Goal: Transaction & Acquisition: Book appointment/travel/reservation

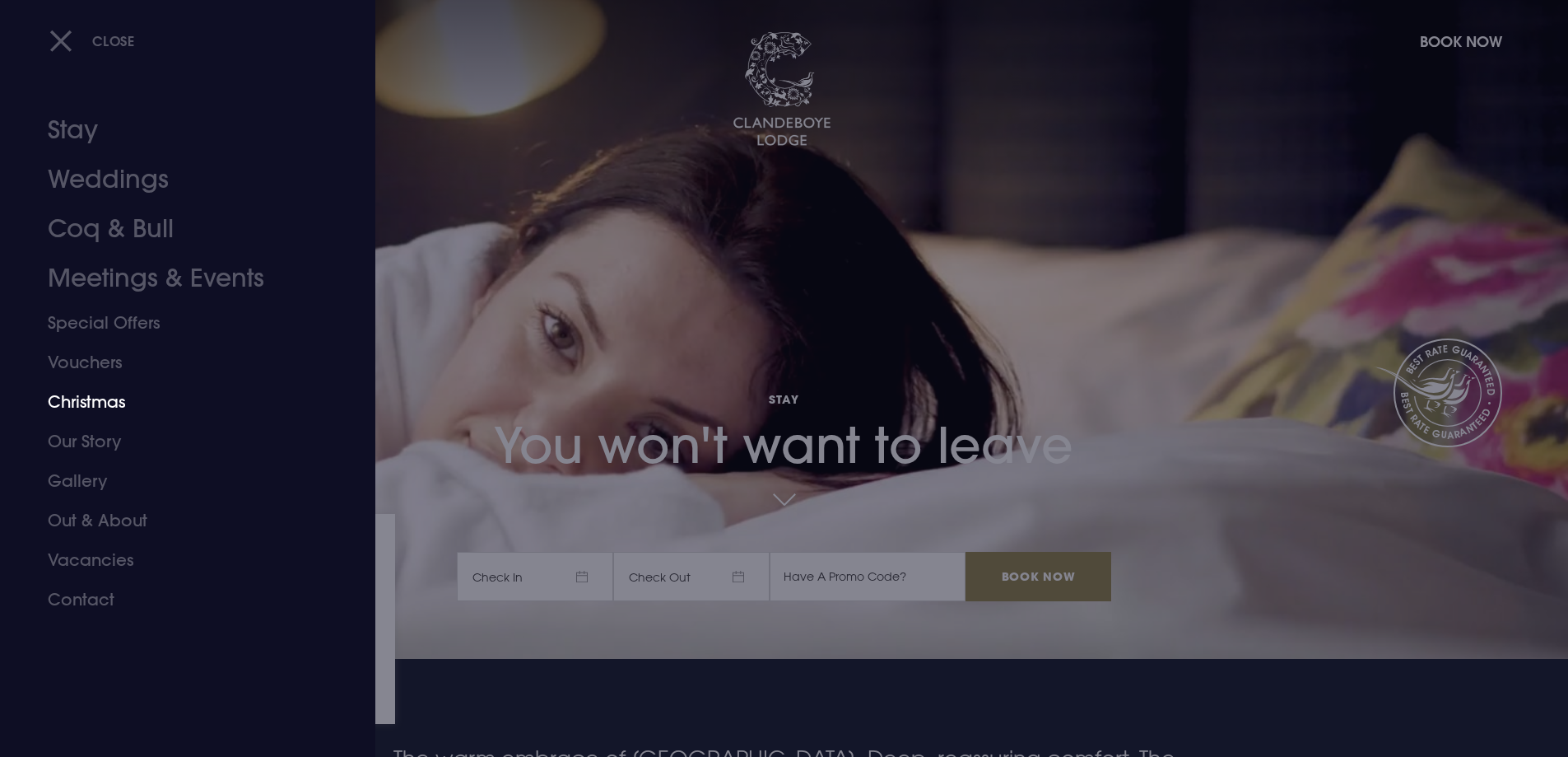
click at [97, 403] on link "Christmas" at bounding box center [177, 402] width 261 height 40
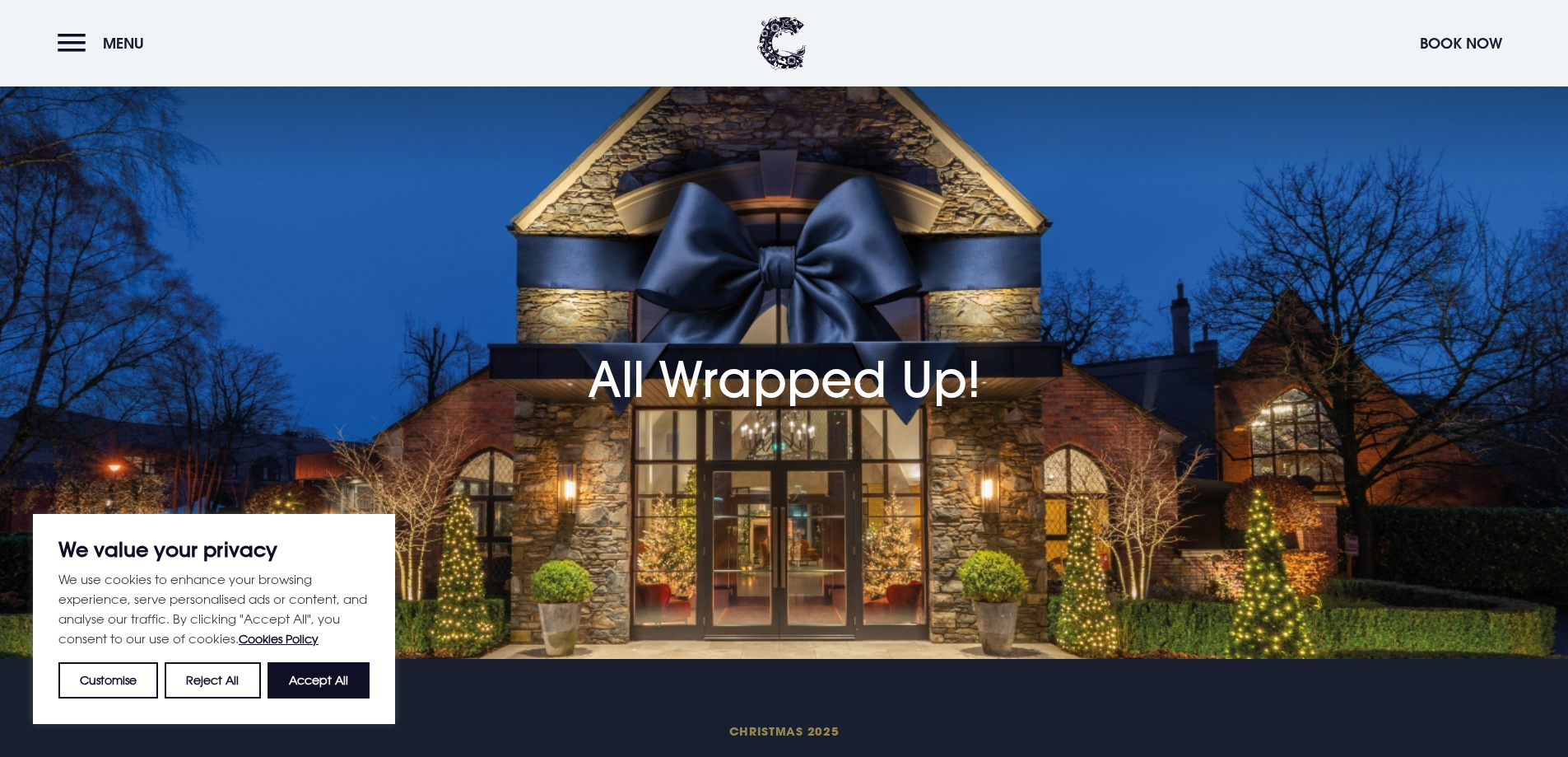
scroll to position [247, 0]
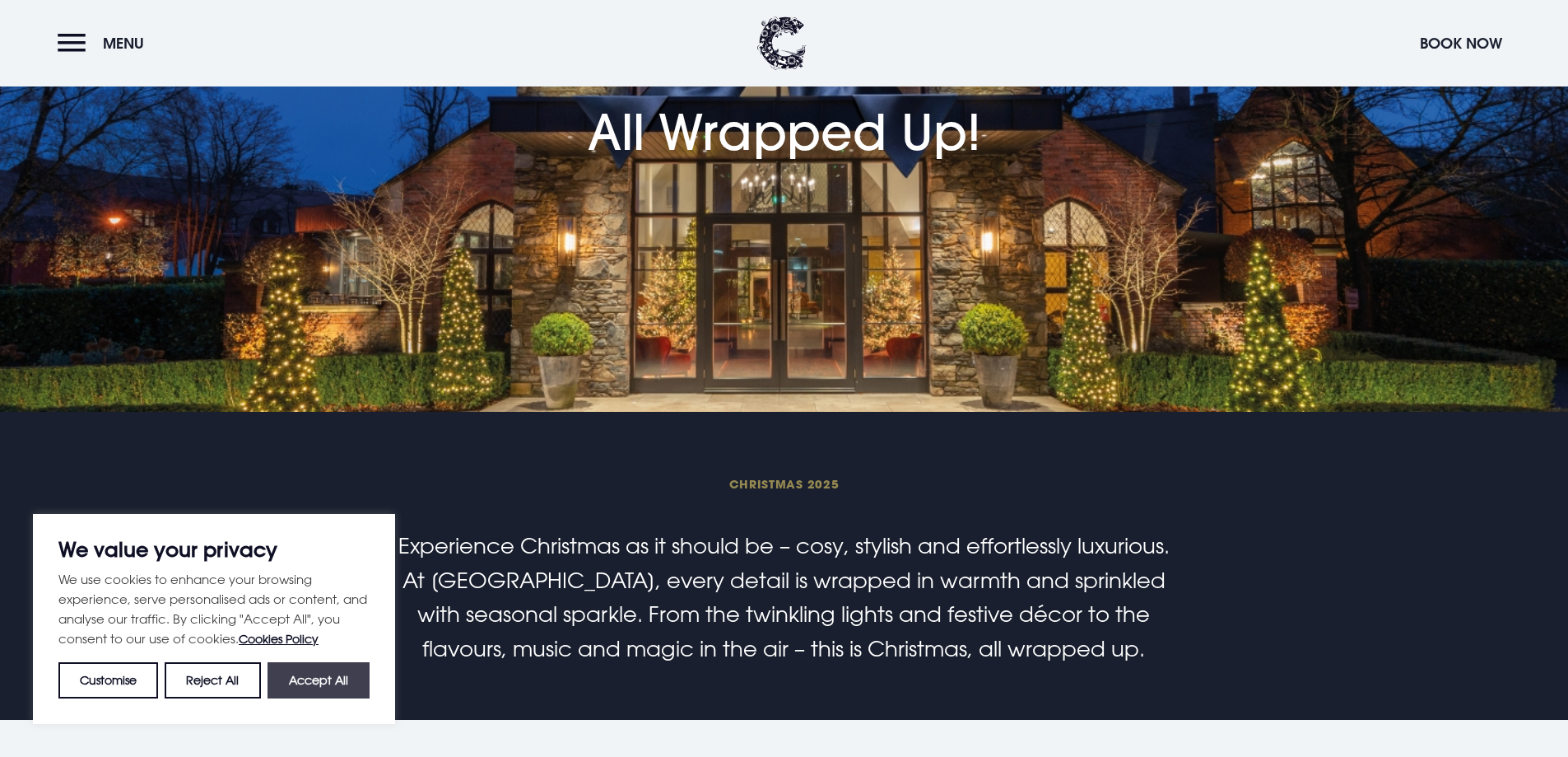
click at [326, 679] on button "Accept All" at bounding box center [319, 680] width 102 height 36
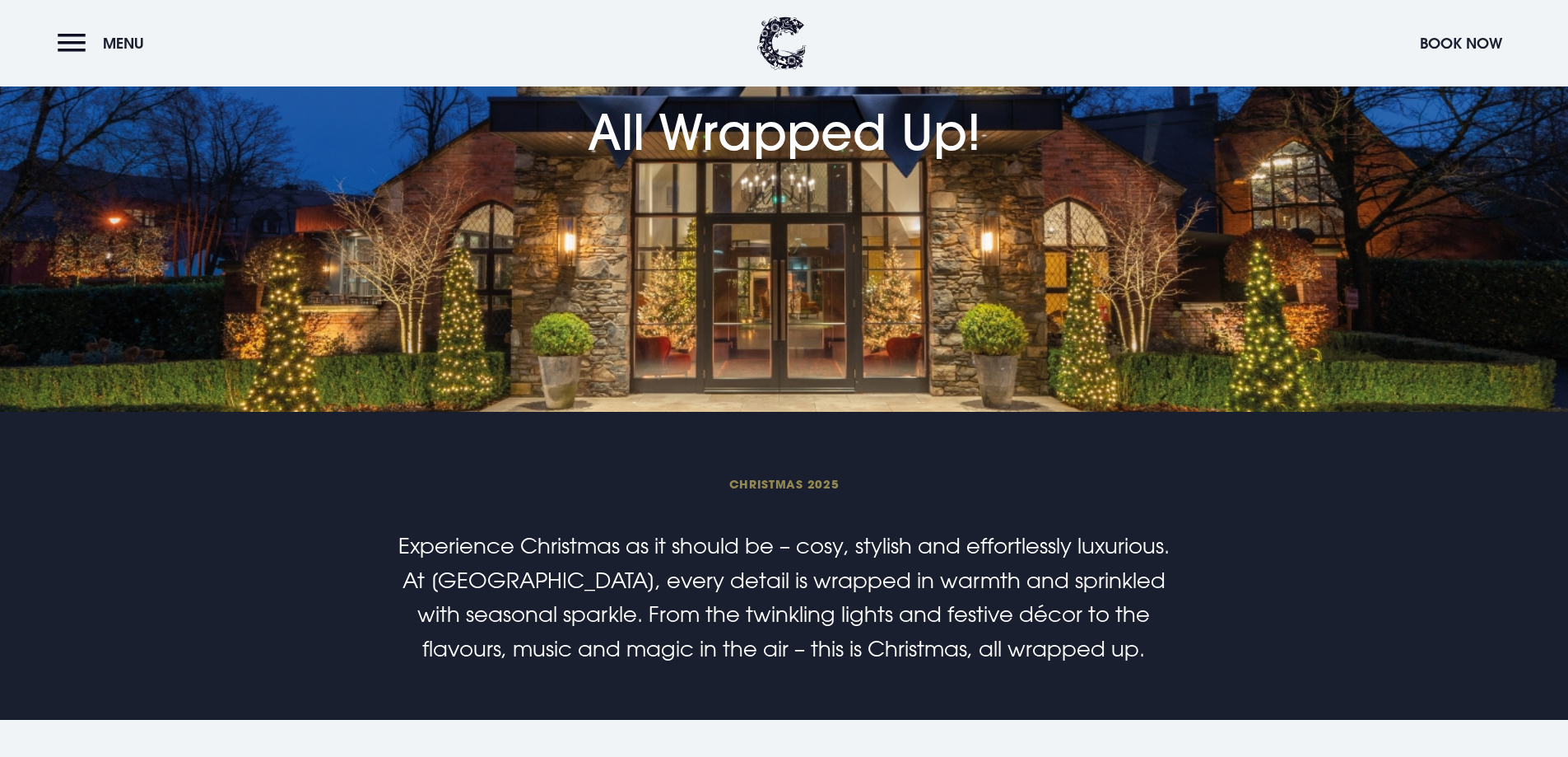
checkbox input "true"
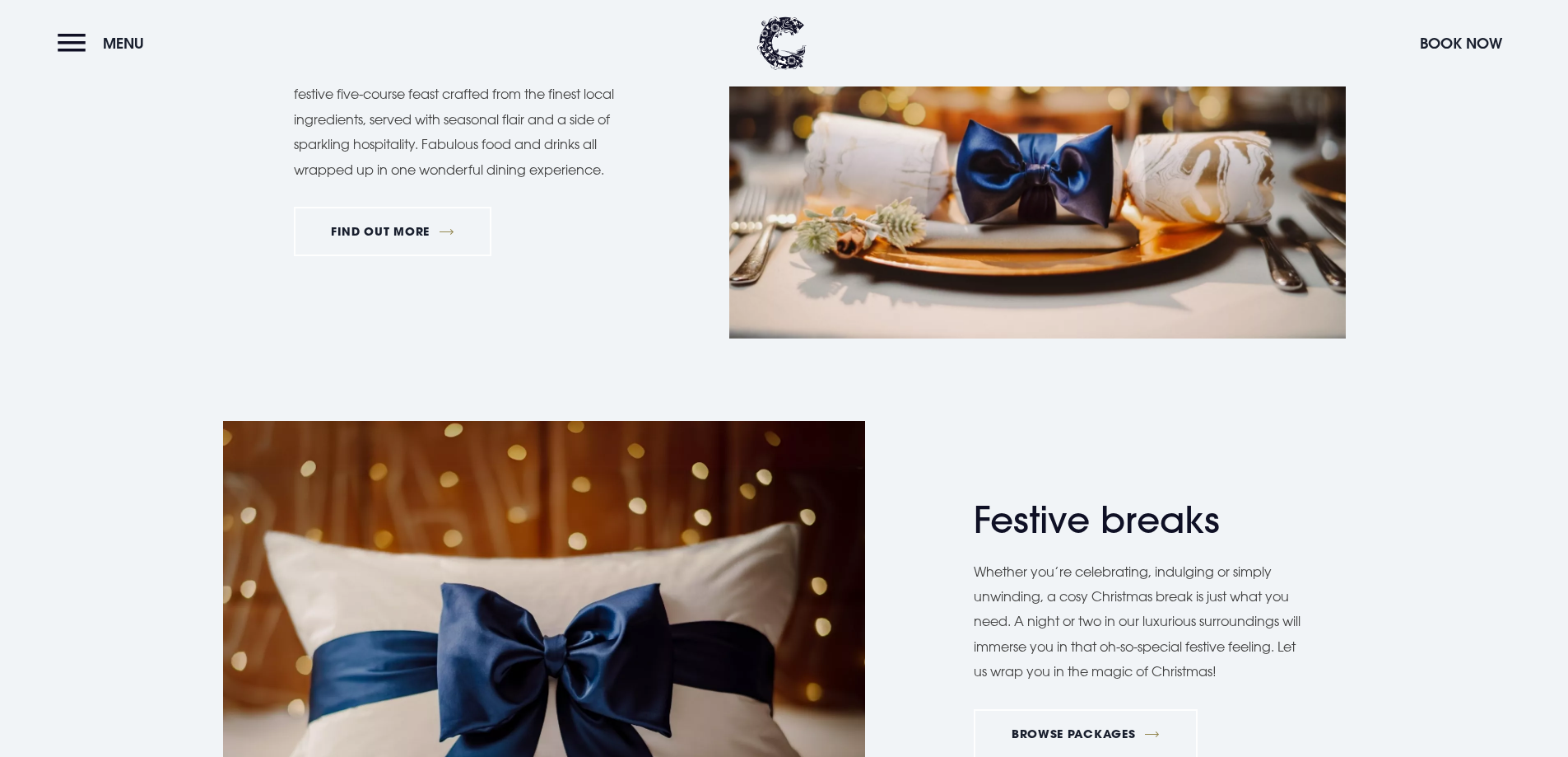
scroll to position [2141, 0]
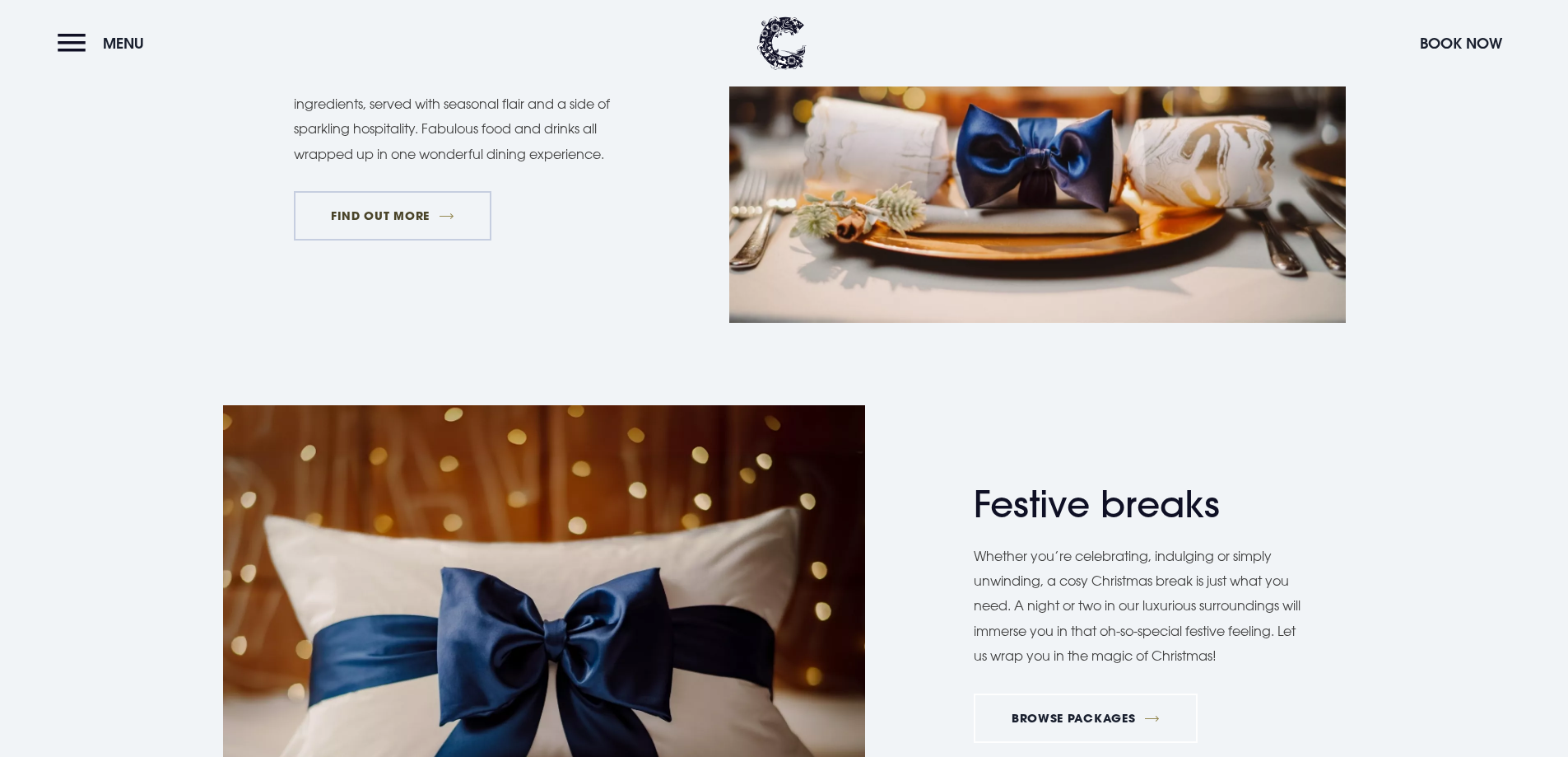
click at [404, 208] on link "FIND OUT MORE" at bounding box center [393, 215] width 198 height 49
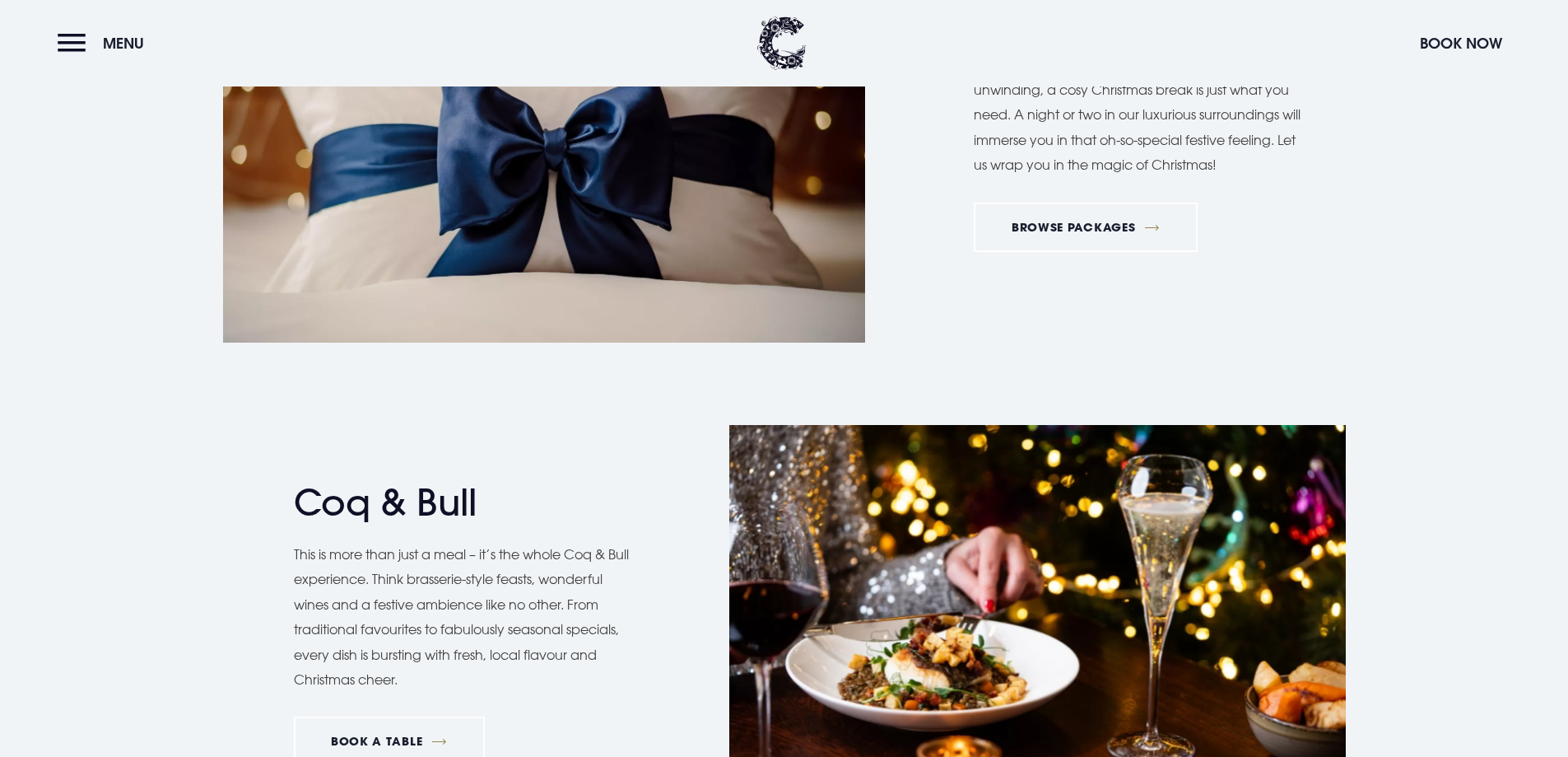
scroll to position [2882, 0]
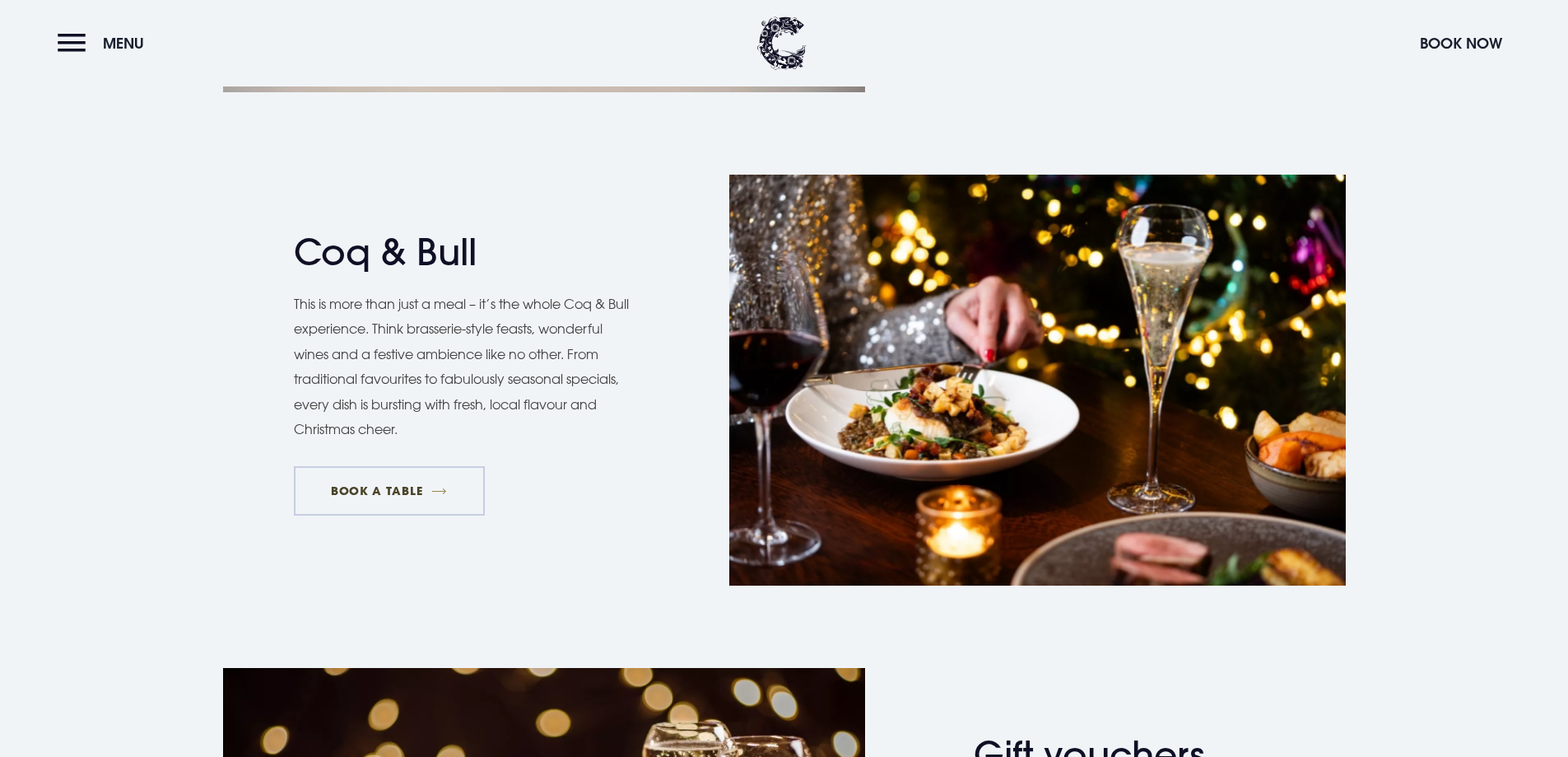
click at [372, 481] on link "BOOK A TABLE" at bounding box center [389, 491] width 191 height 49
